Goal: Transaction & Acquisition: Purchase product/service

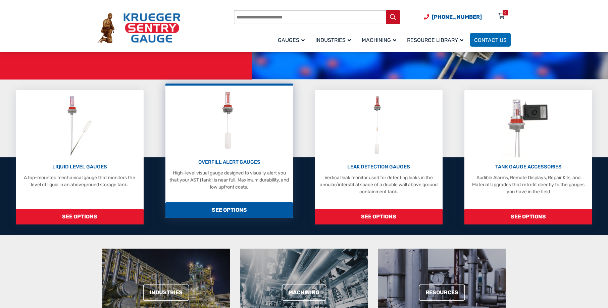
scroll to position [134, 0]
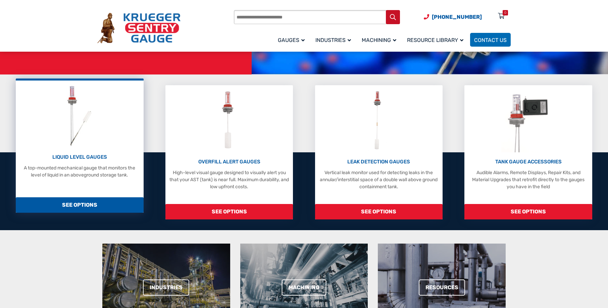
click at [88, 151] on div "LIQUID LEVEL GAUGES A top-mounted mechanical gauge that monitors the level of l…" at bounding box center [79, 131] width 121 height 95
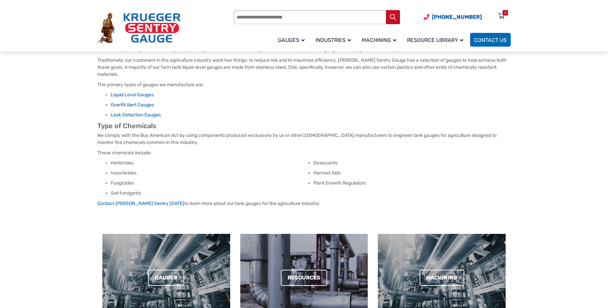
scroll to position [67, 0]
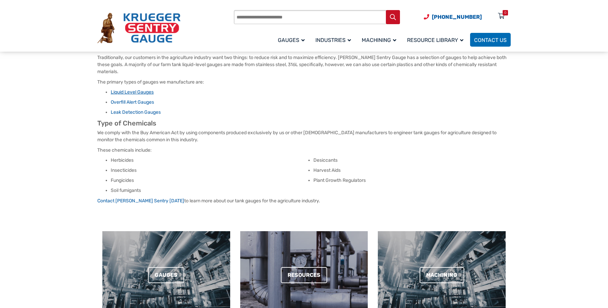
click at [140, 91] on link "Liquid Level Gauges" at bounding box center [132, 92] width 43 height 6
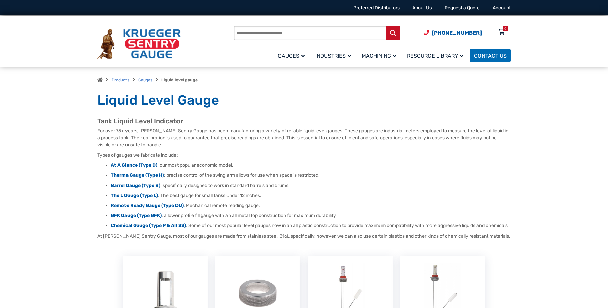
click at [146, 166] on strong "At A Glance (Type D)" at bounding box center [134, 165] width 47 height 6
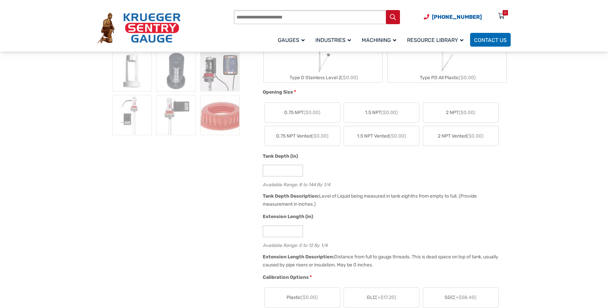
scroll to position [235, 0]
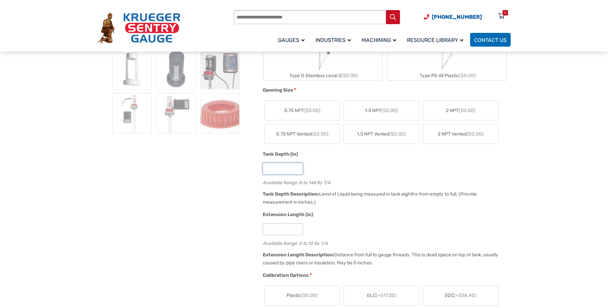
click at [285, 171] on input "*" at bounding box center [283, 169] width 40 height 12
drag, startPoint x: 278, startPoint y: 170, endPoint x: 246, endPoint y: 169, distance: 32.2
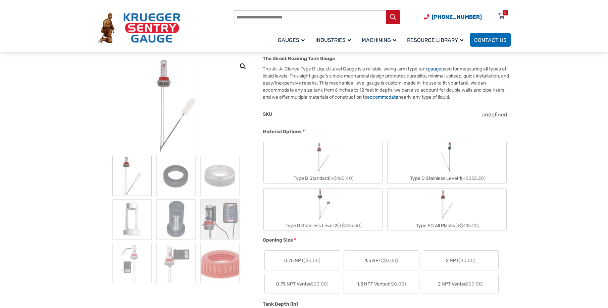
scroll to position [101, 0]
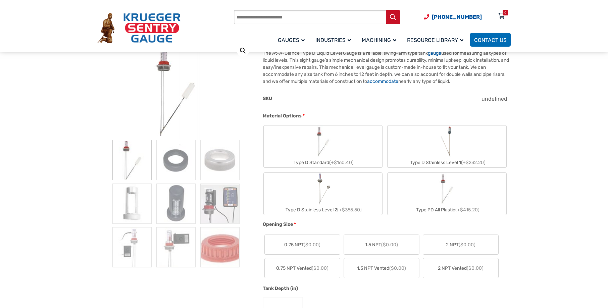
click at [457, 245] on span "2 NPT ($0.00)" at bounding box center [461, 244] width 30 height 7
click at [353, 157] on label "Type D Standard (+$160.40)" at bounding box center [323, 147] width 119 height 42
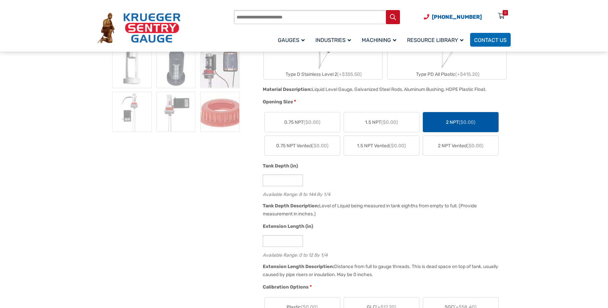
scroll to position [268, 0]
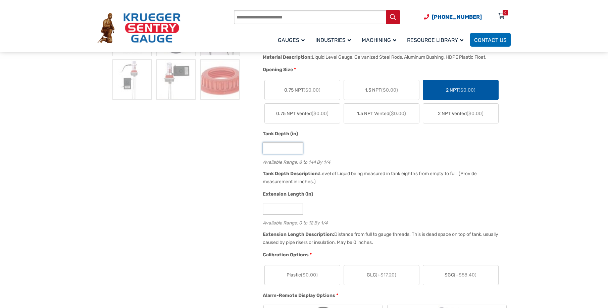
click at [279, 150] on input "*" at bounding box center [283, 148] width 40 height 12
click at [298, 146] on input "*" at bounding box center [283, 148] width 40 height 12
click at [298, 146] on input "**" at bounding box center [283, 148] width 40 height 12
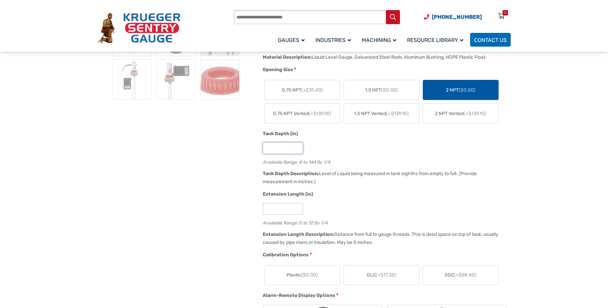
type input "**"
click at [298, 146] on input "**" at bounding box center [283, 148] width 40 height 12
click at [326, 205] on div "*" at bounding box center [385, 209] width 245 height 12
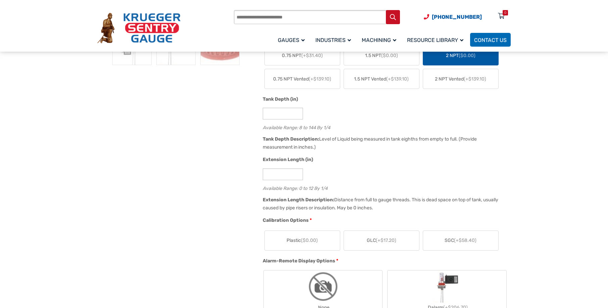
scroll to position [201, 0]
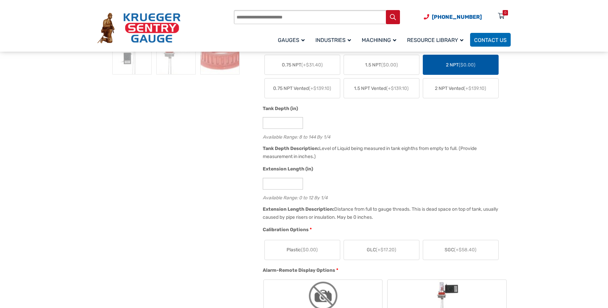
scroll to position [369, 0]
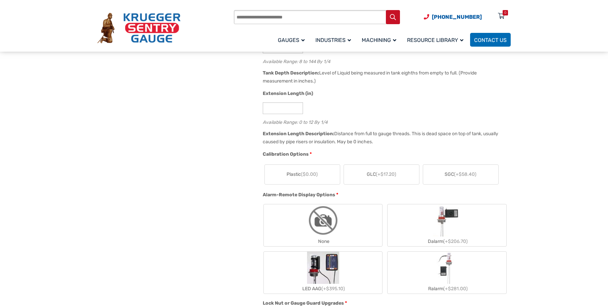
drag, startPoint x: 334, startPoint y: 179, endPoint x: 328, endPoint y: 180, distance: 5.4
click at [333, 179] on label "Plastic ($0.00)" at bounding box center [302, 174] width 75 height 19
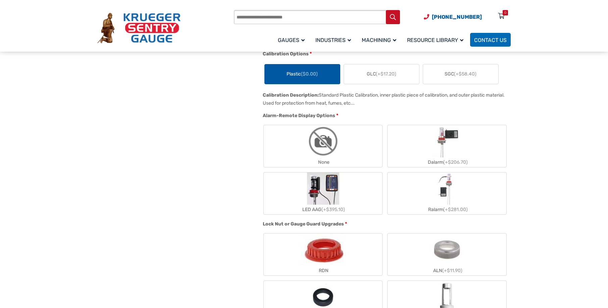
scroll to position [470, 0]
click at [322, 138] on img "None" at bounding box center [323, 141] width 32 height 32
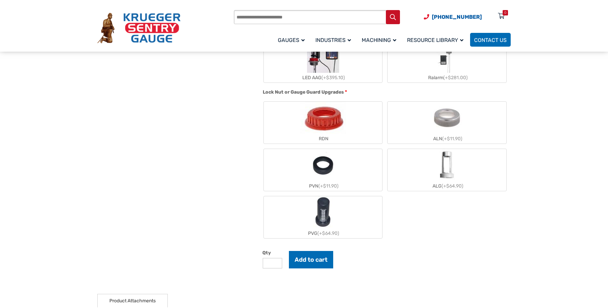
scroll to position [604, 0]
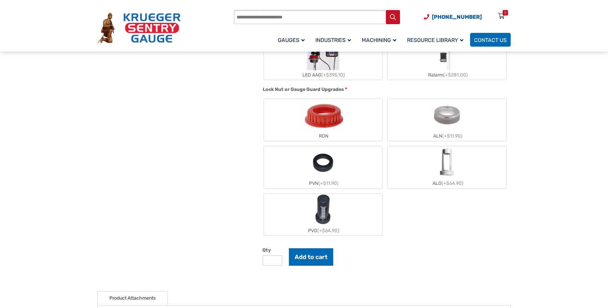
click at [486, 125] on label "ALN (+$11.90)" at bounding box center [447, 120] width 119 height 42
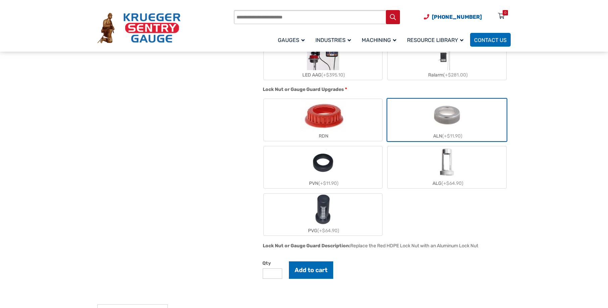
click at [477, 169] on label "ALG (+$64.90)" at bounding box center [447, 167] width 119 height 42
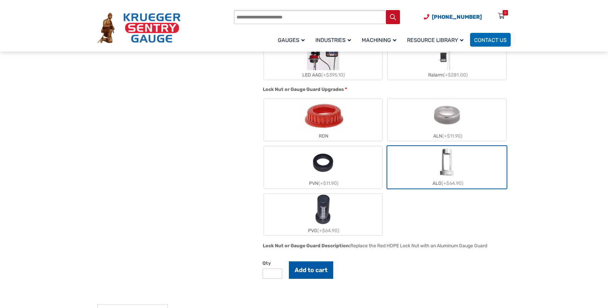
click at [318, 273] on button "Add to cart" at bounding box center [311, 269] width 44 height 17
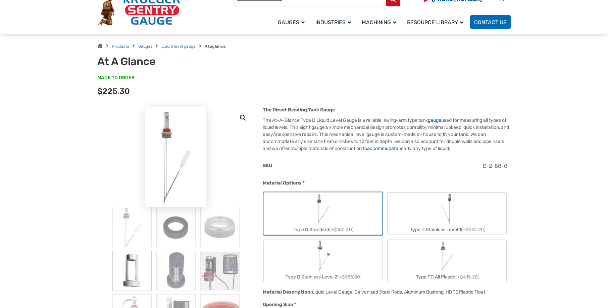
scroll to position [0, 0]
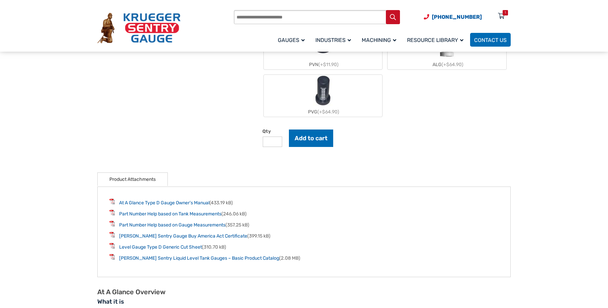
scroll to position [705, 0]
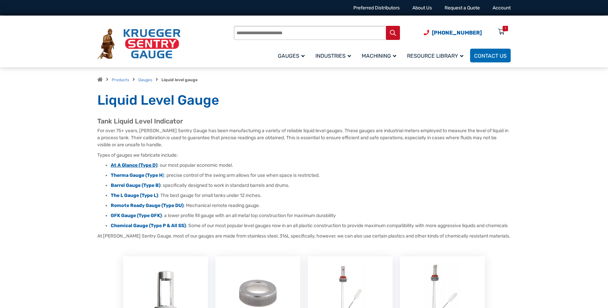
click at [148, 164] on strong "At A Glance (Type D)" at bounding box center [134, 165] width 47 height 6
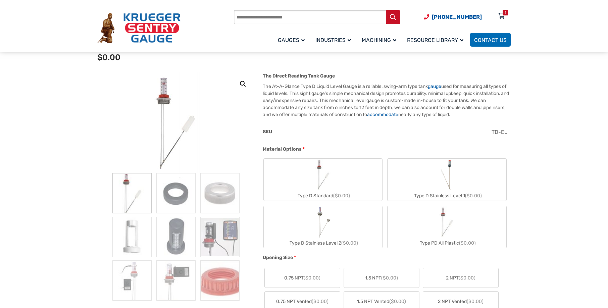
scroll to position [67, 0]
click at [355, 181] on label "Type D Standard ($0.00)" at bounding box center [323, 180] width 119 height 42
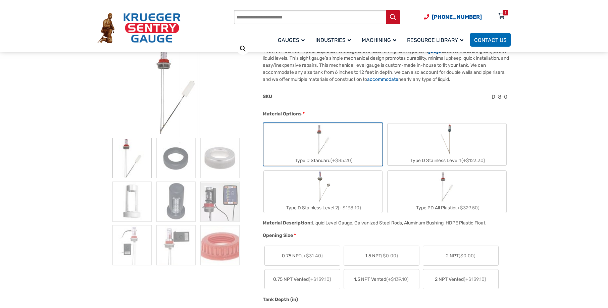
scroll to position [134, 0]
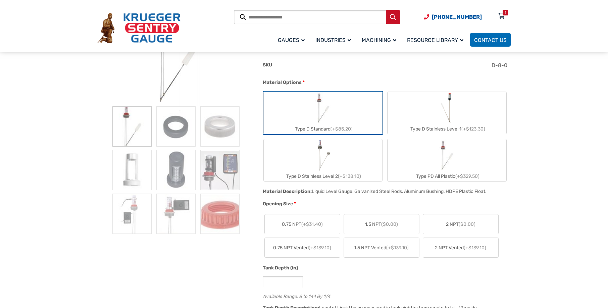
click at [457, 222] on span "2 NPT ($0.00)" at bounding box center [461, 224] width 30 height 7
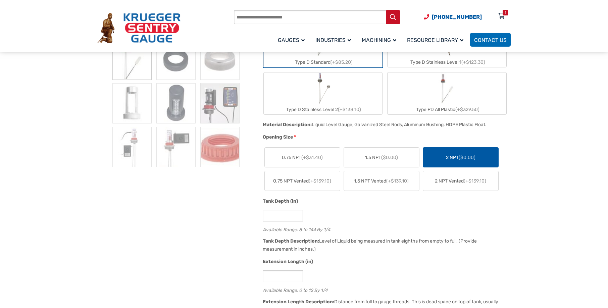
scroll to position [201, 0]
click at [289, 218] on input "*" at bounding box center [283, 215] width 40 height 12
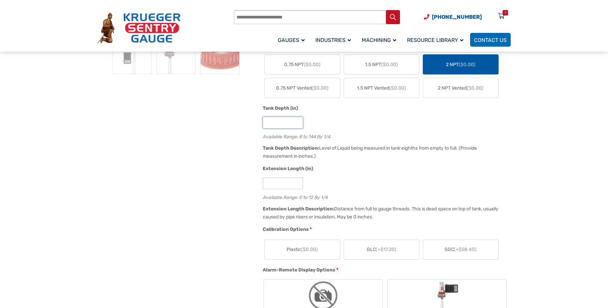
scroll to position [302, 0]
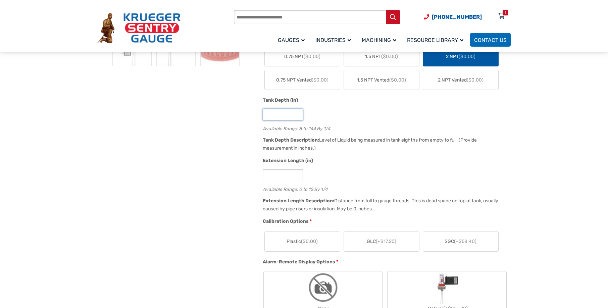
type input "**"
click at [276, 176] on input "*" at bounding box center [283, 175] width 40 height 12
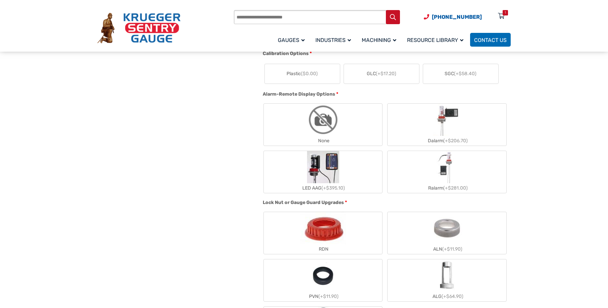
scroll to position [436, 0]
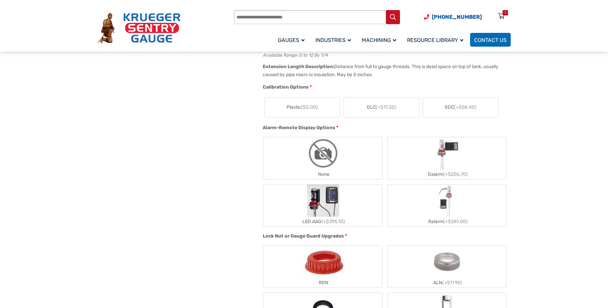
click at [404, 112] on label "GLC (+$17.20)" at bounding box center [381, 107] width 75 height 19
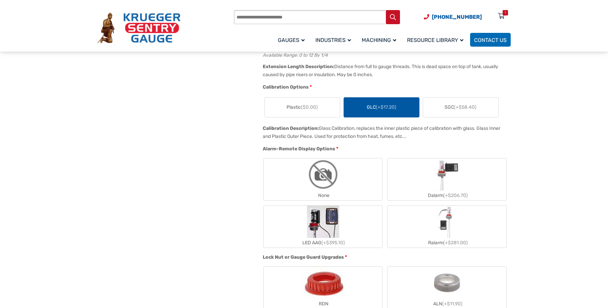
click at [313, 109] on span "($0.00)" at bounding box center [309, 107] width 17 height 6
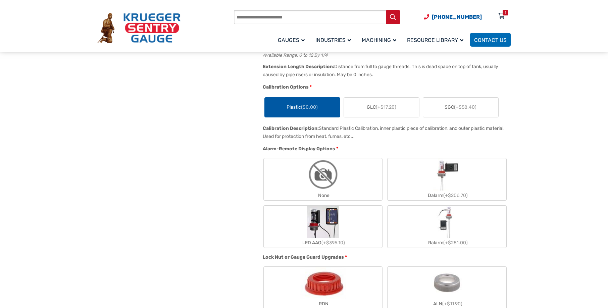
click at [469, 107] on span "(+$58.40)" at bounding box center [465, 107] width 22 height 6
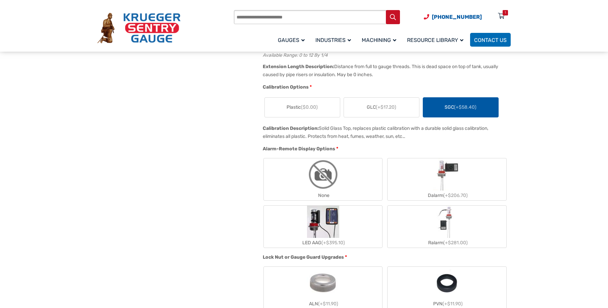
click at [322, 111] on label "Plastic ($0.00)" at bounding box center [302, 107] width 75 height 19
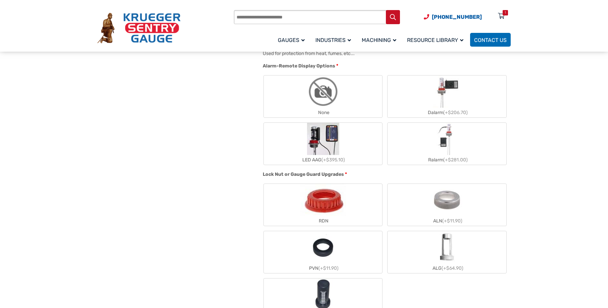
scroll to position [537, 0]
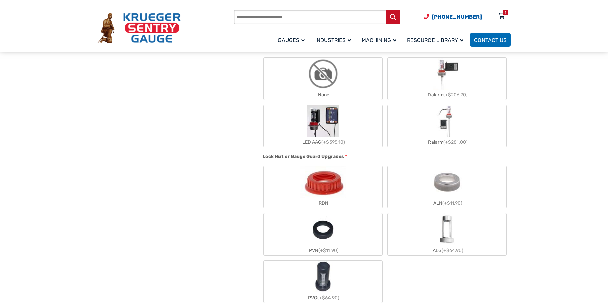
click at [465, 194] on label "ALN (+$11.90)" at bounding box center [447, 187] width 119 height 42
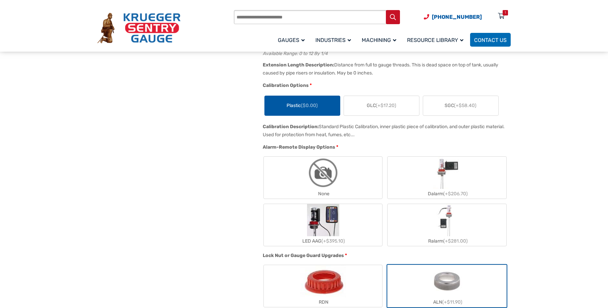
scroll to position [436, 0]
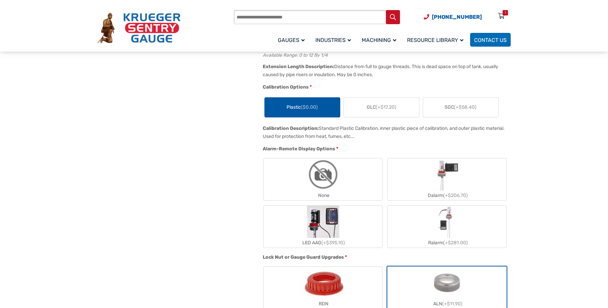
click at [286, 173] on label "None" at bounding box center [323, 179] width 119 height 42
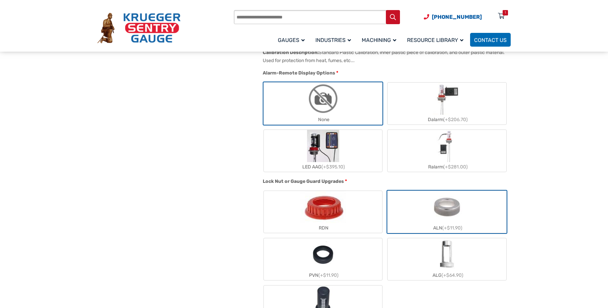
scroll to position [604, 0]
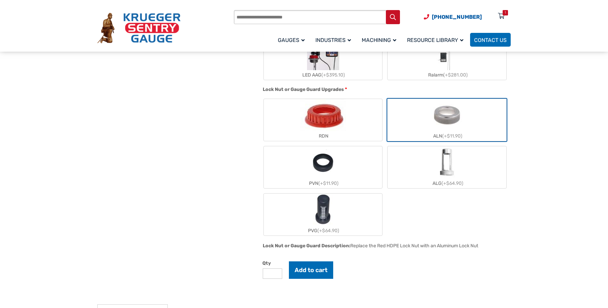
click at [471, 179] on label "ALG (+$64.90)" at bounding box center [447, 167] width 119 height 42
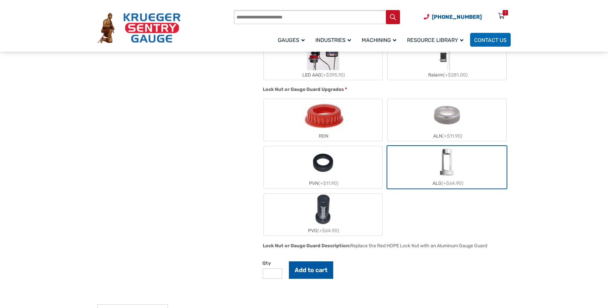
click at [313, 270] on button "Add to cart" at bounding box center [311, 269] width 44 height 17
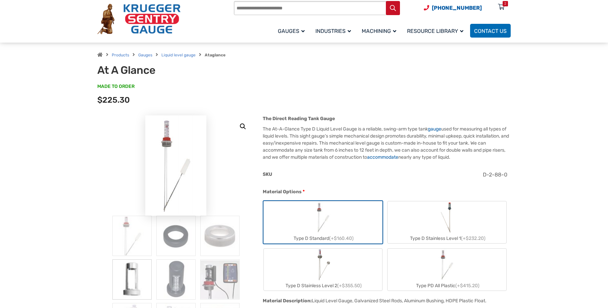
scroll to position [0, 0]
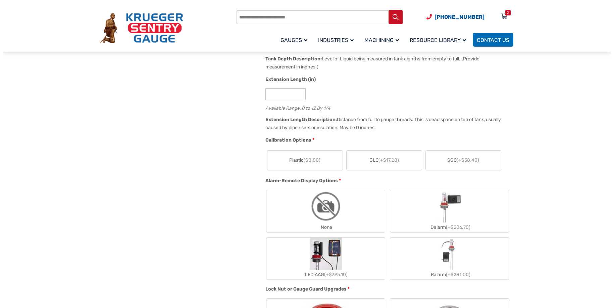
scroll to position [369, 0]
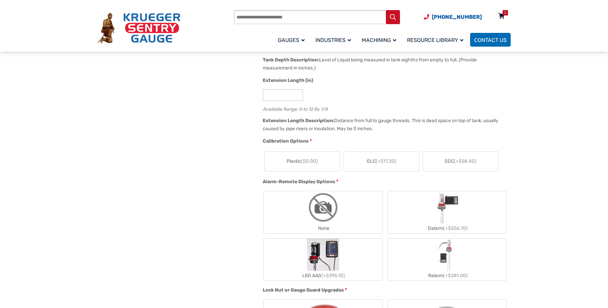
click at [503, 16] on icon at bounding box center [501, 16] width 7 height 11
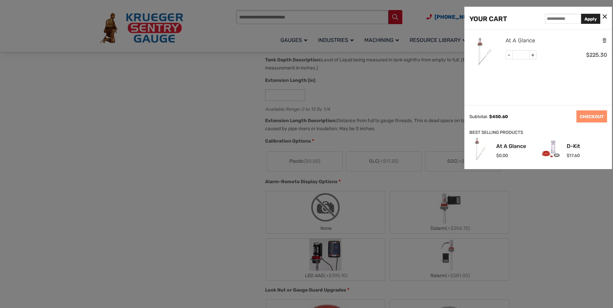
click at [515, 40] on link "At A Glance" at bounding box center [521, 40] width 30 height 9
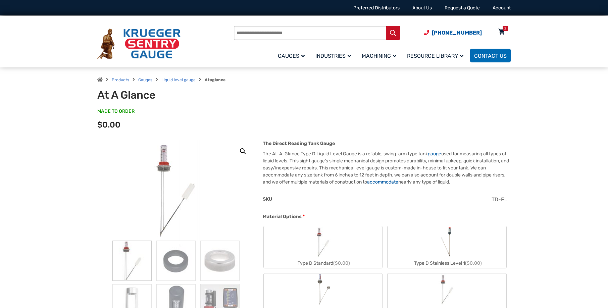
click at [504, 27] on div "2" at bounding box center [505, 28] width 5 height 5
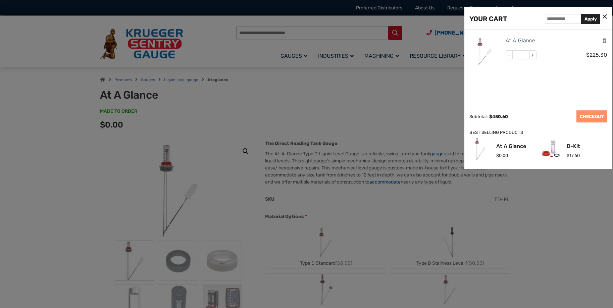
click at [509, 54] on span "-" at bounding box center [509, 55] width 7 height 9
type input "*"
click at [558, 116] on button "Update Cart" at bounding box center [556, 116] width 33 height 12
click at [574, 145] on link "D-Kit" at bounding box center [573, 146] width 13 height 5
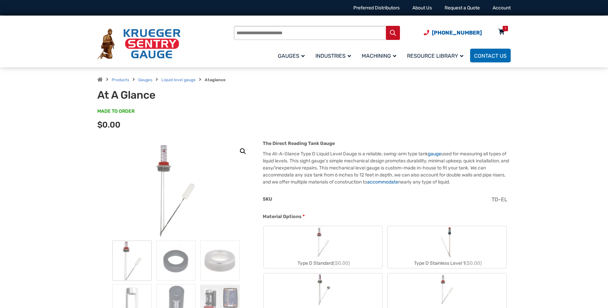
click at [503, 34] on icon at bounding box center [501, 32] width 7 height 11
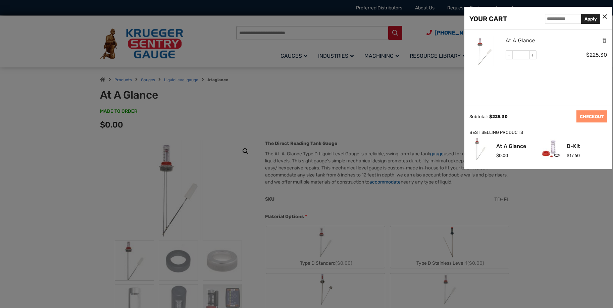
click at [526, 40] on link "At A Glance" at bounding box center [521, 40] width 30 height 9
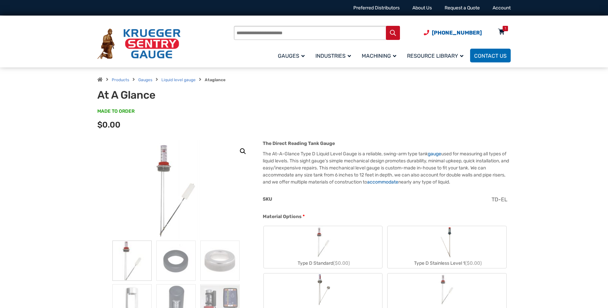
click at [502, 27] on icon at bounding box center [501, 32] width 7 height 11
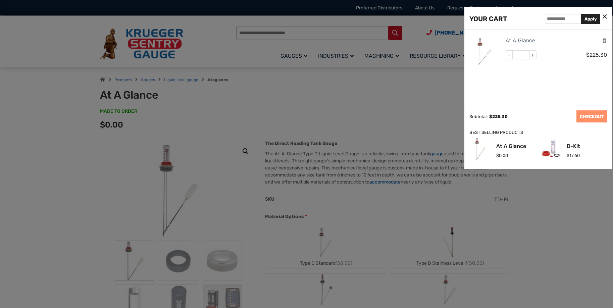
drag, startPoint x: 520, startPoint y: 38, endPoint x: 514, endPoint y: 69, distance: 31.5
click at [514, 69] on ul "At A Glance - * + $ 225.30" at bounding box center [538, 53] width 138 height 46
click at [603, 41] on icon "Remove this item" at bounding box center [604, 40] width 5 height 6
click at [603, 15] on icon at bounding box center [605, 16] width 4 height 7
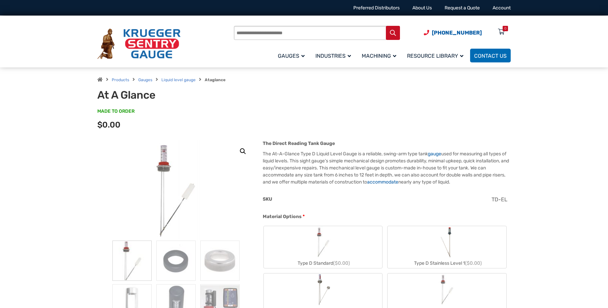
click at [375, 133] on div "Options total $0.00" at bounding box center [303, 127] width 413 height 12
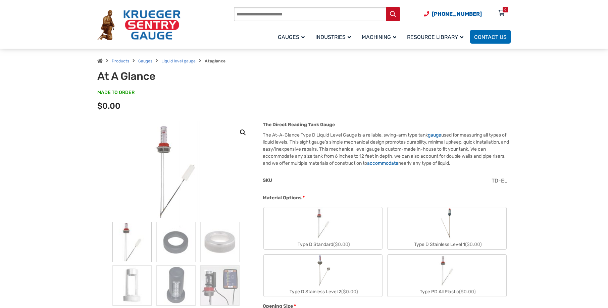
scroll to position [34, 0]
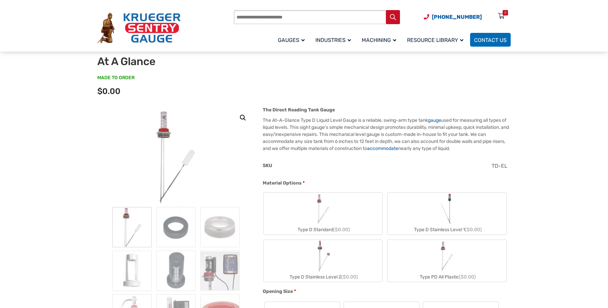
click at [336, 217] on img "Type D Standard" at bounding box center [323, 209] width 32 height 32
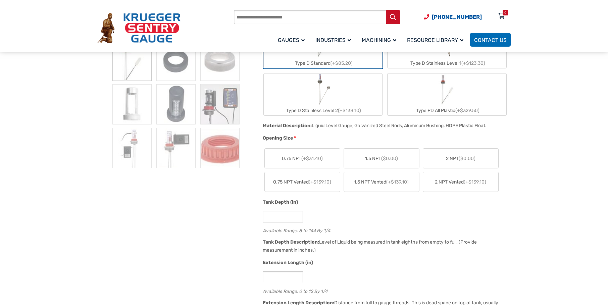
scroll to position [201, 0]
click at [469, 160] on span "2 NPT ($0.00)" at bounding box center [461, 157] width 30 height 7
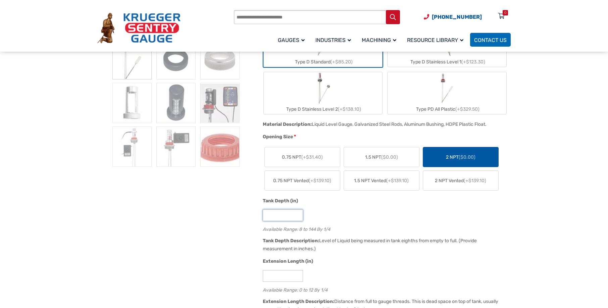
click at [288, 216] on input "*" at bounding box center [283, 215] width 40 height 12
type input "**"
click at [277, 274] on input "*" at bounding box center [283, 276] width 40 height 12
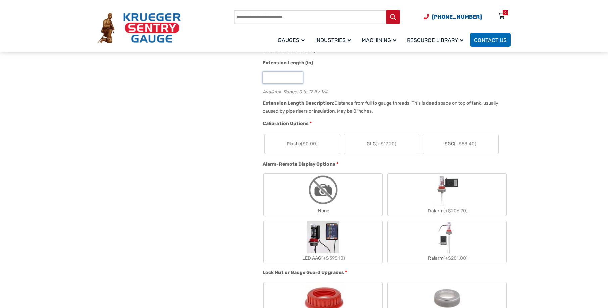
scroll to position [403, 0]
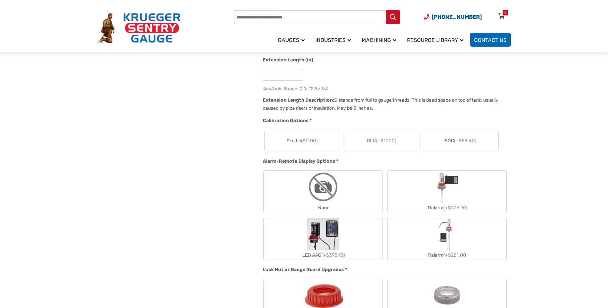
click at [317, 139] on span "($0.00)" at bounding box center [309, 141] width 17 height 6
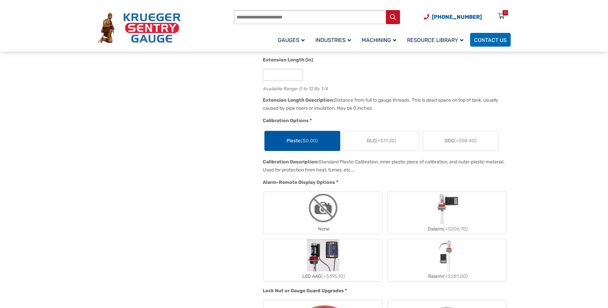
click at [320, 215] on img "None" at bounding box center [323, 208] width 32 height 32
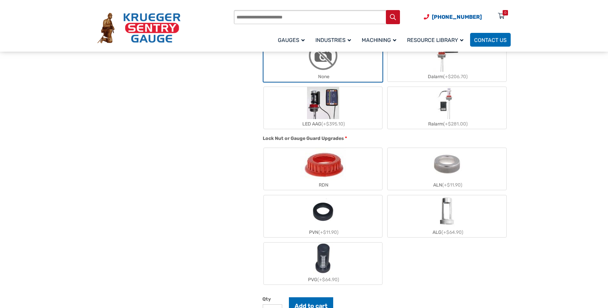
scroll to position [570, 0]
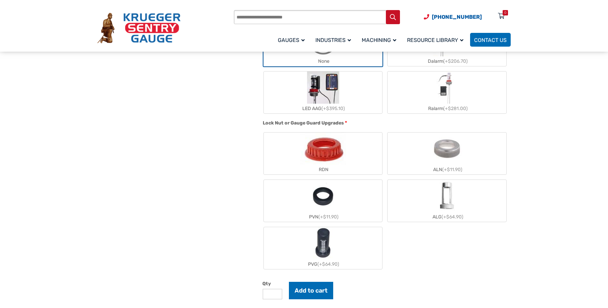
click at [467, 206] on label "ALG (+$64.90)" at bounding box center [447, 201] width 119 height 42
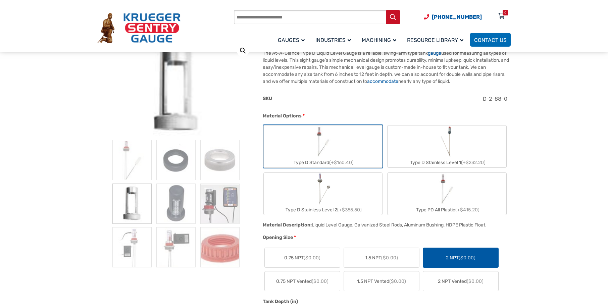
scroll to position [0, 0]
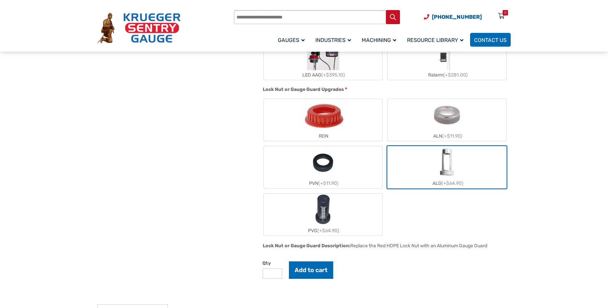
scroll to position [738, 0]
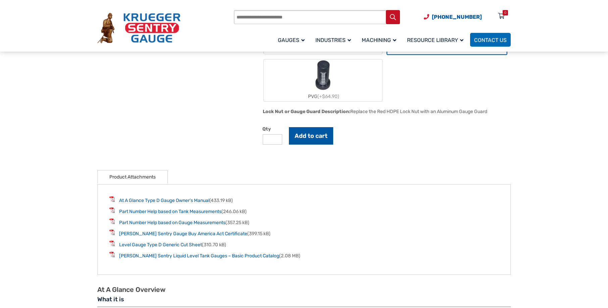
click at [325, 139] on button "Add to cart" at bounding box center [311, 135] width 44 height 17
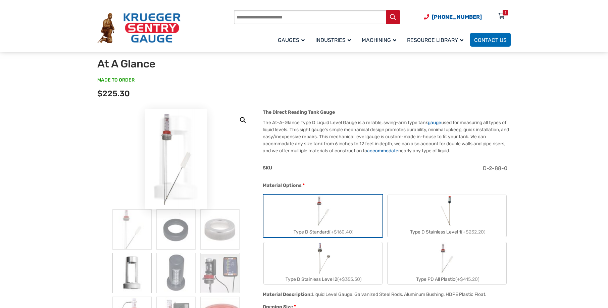
scroll to position [0, 0]
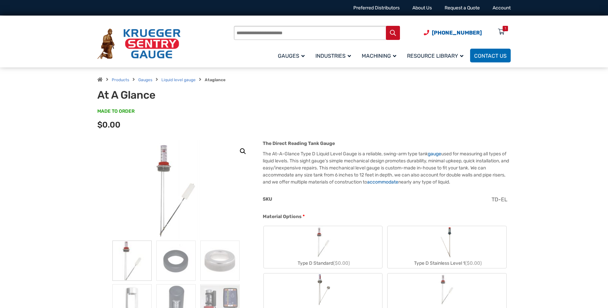
click at [333, 236] on img "Type D Standard" at bounding box center [323, 242] width 32 height 32
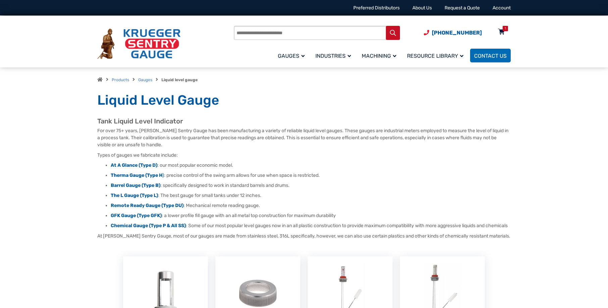
click at [501, 29] on icon at bounding box center [501, 32] width 7 height 11
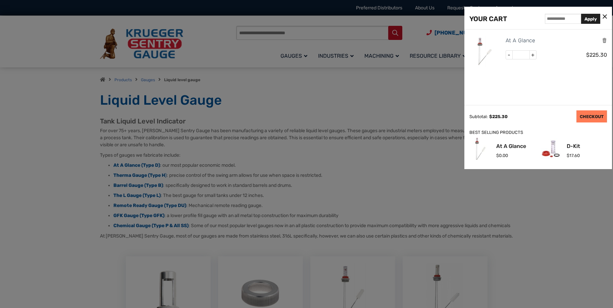
click at [587, 118] on link "CHECKOUT" at bounding box center [592, 116] width 31 height 12
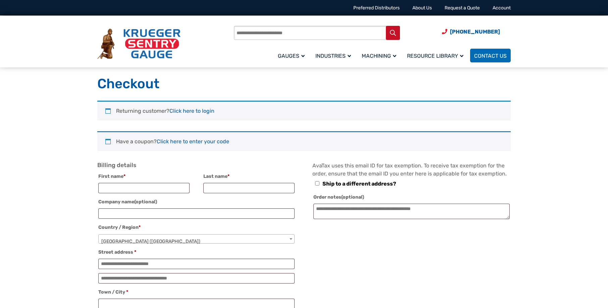
select select "**"
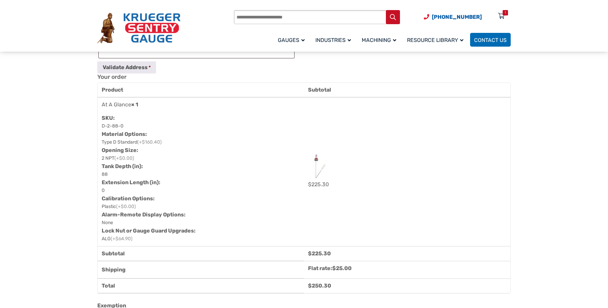
scroll to position [369, 0]
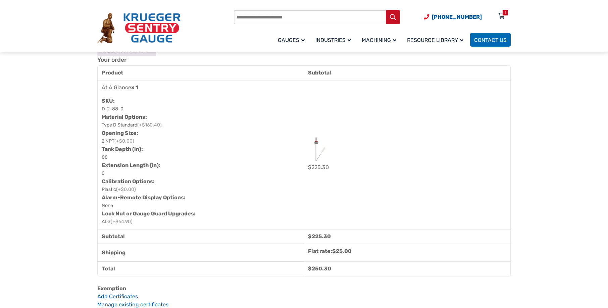
click at [71, 81] on section "**********" at bounding box center [304, 270] width 608 height 1076
